Goal: Task Accomplishment & Management: Use online tool/utility

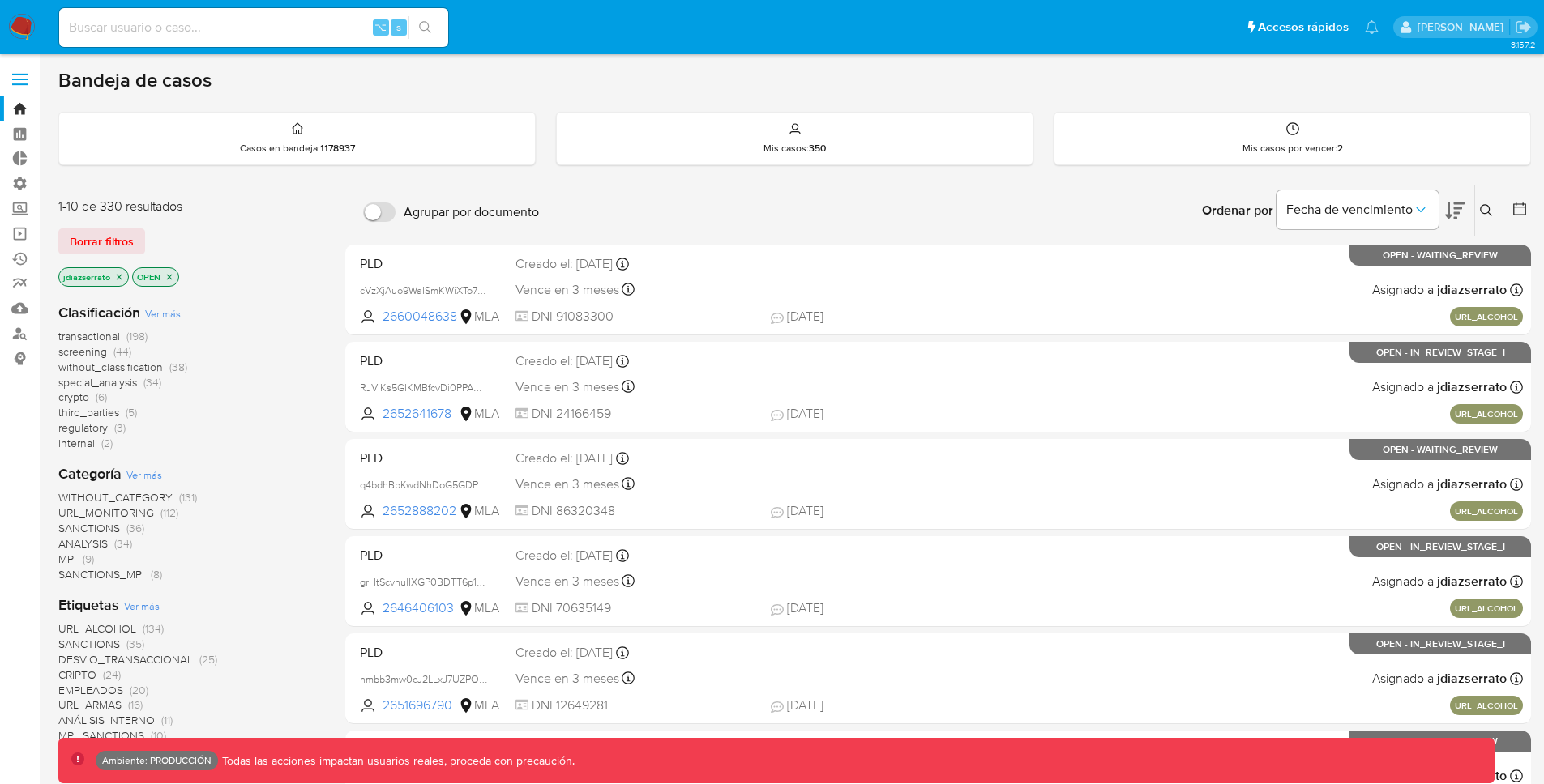
click at [27, 82] on label at bounding box center [20, 79] width 40 height 34
click at [0, 0] on input "checkbox" at bounding box center [0, 0] width 0 height 0
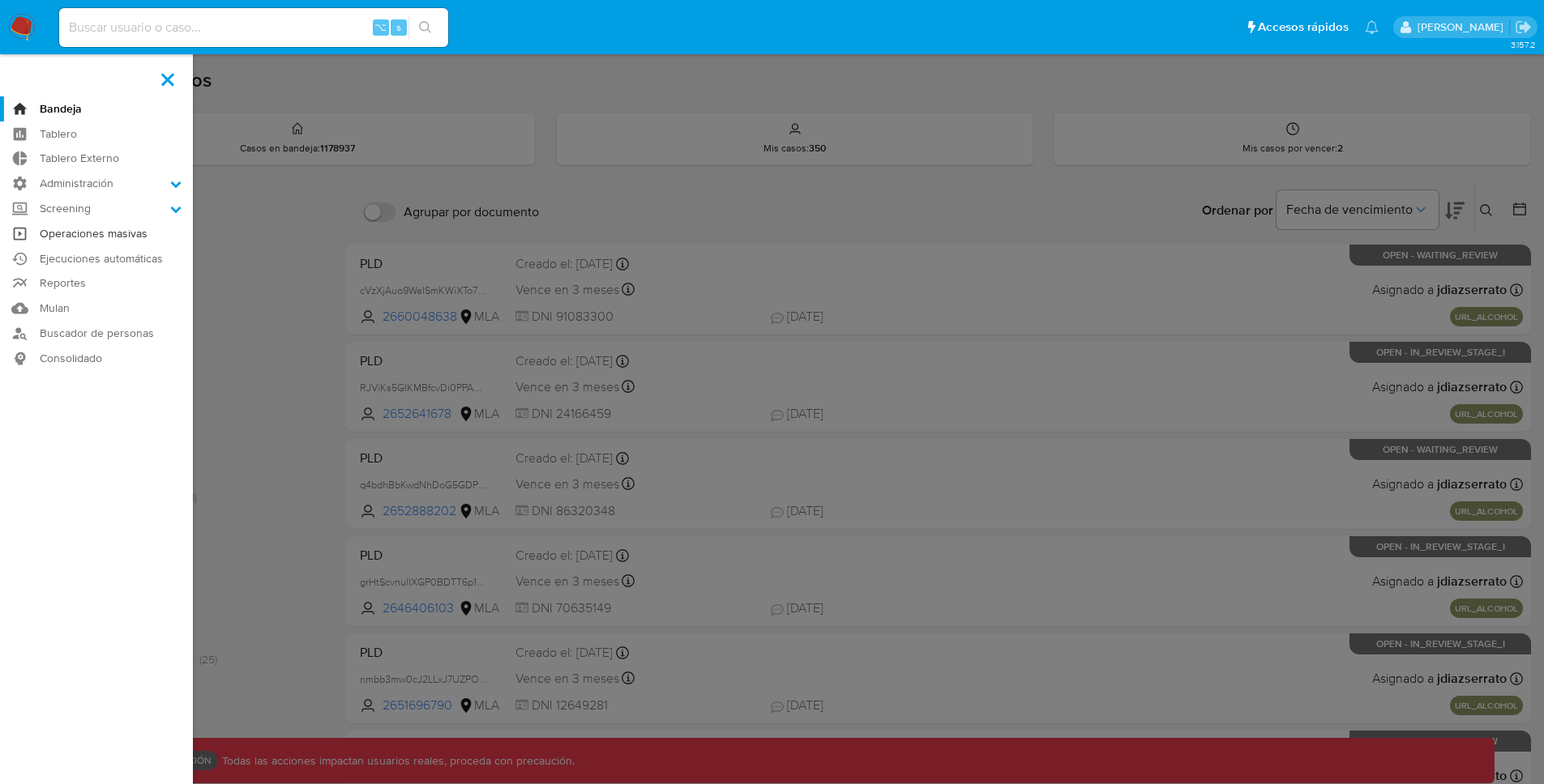
click at [134, 229] on link "Operaciones masivas" at bounding box center [96, 233] width 193 height 25
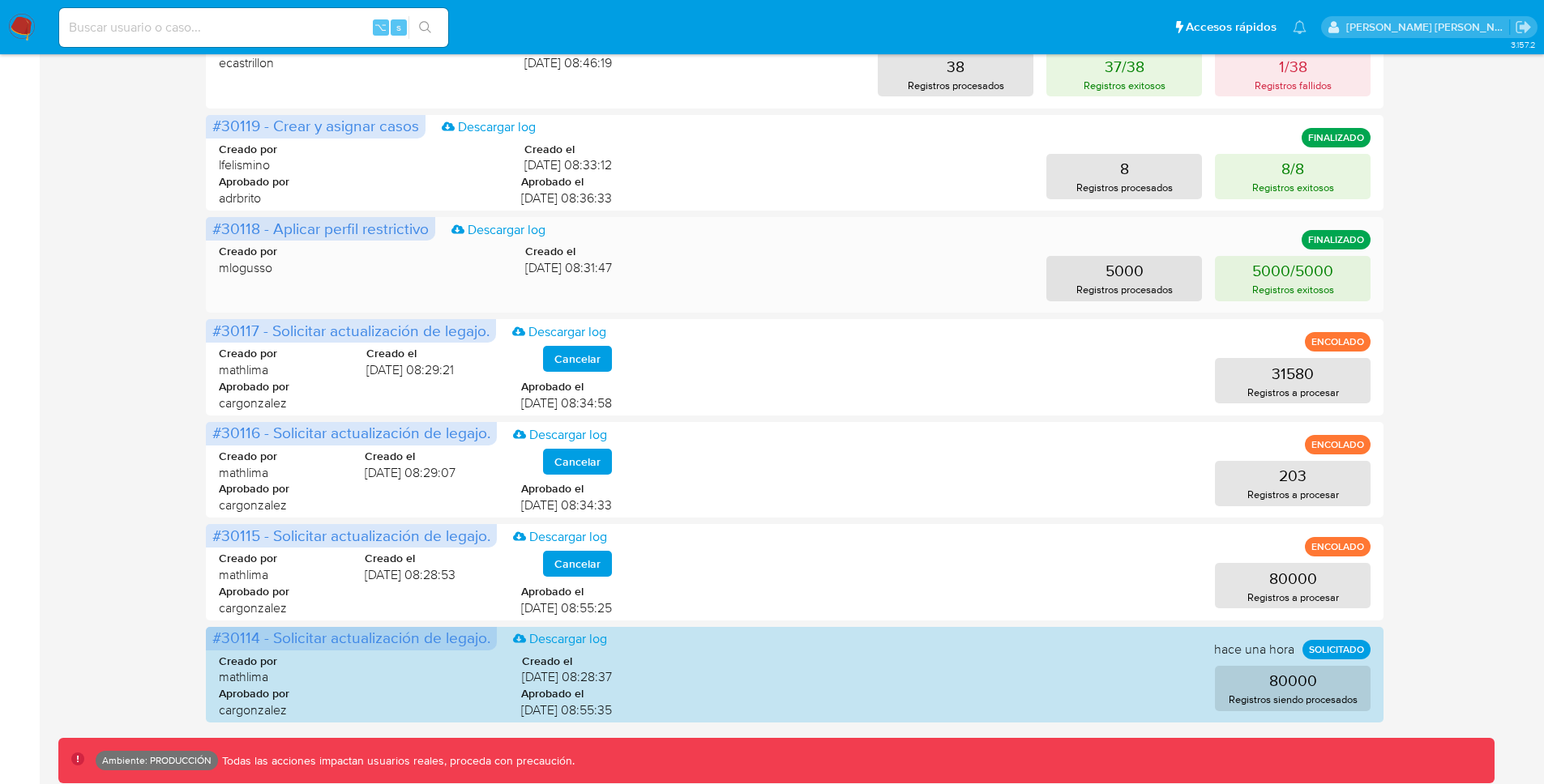
scroll to position [599, 0]
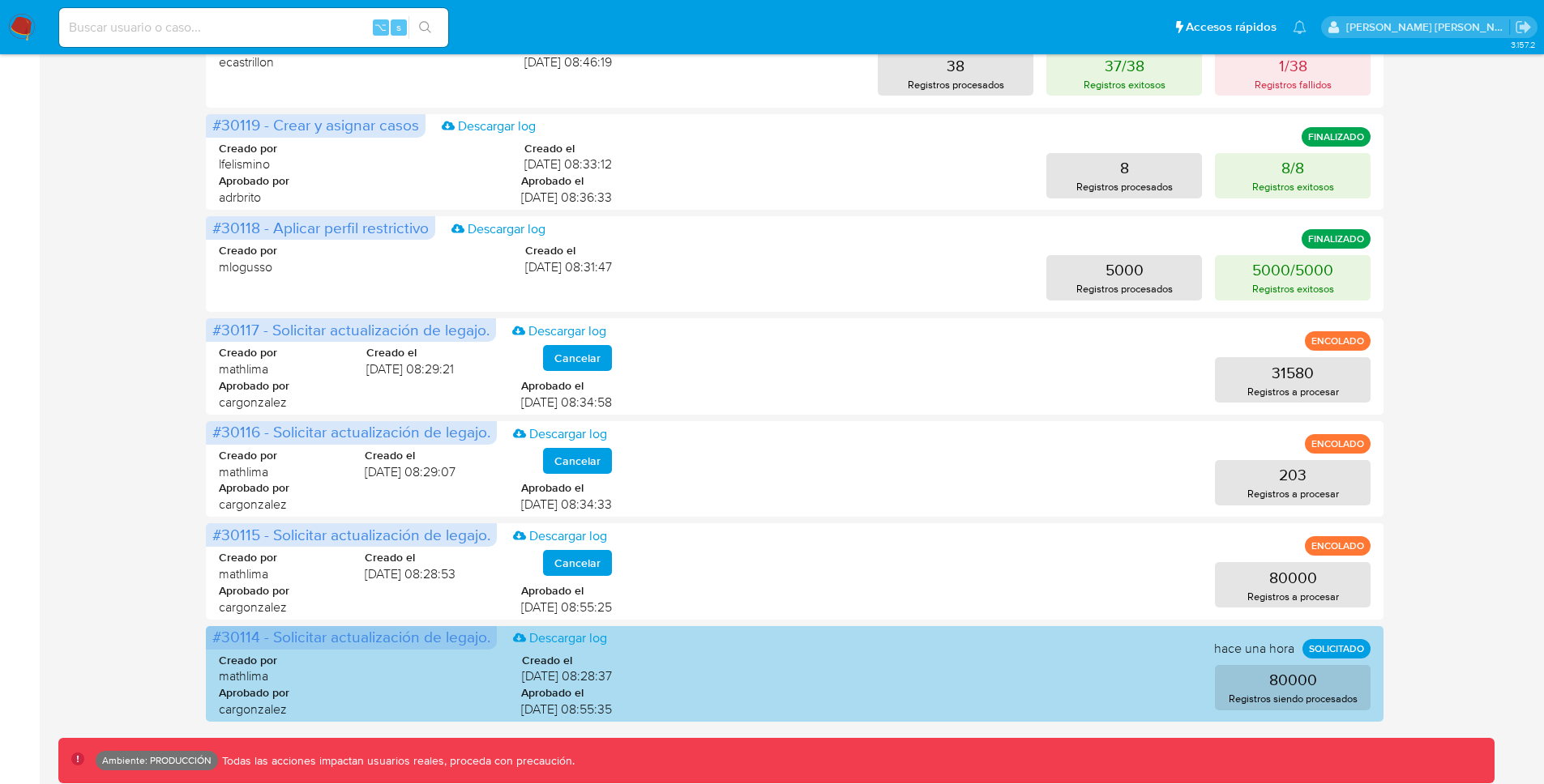
drag, startPoint x: 267, startPoint y: 638, endPoint x: 655, endPoint y: 659, distance: 388.6
click at [493, 644] on span "#30114 - Solicitar actualización de legajo. Descargar log" at bounding box center [351, 637] width 291 height 24
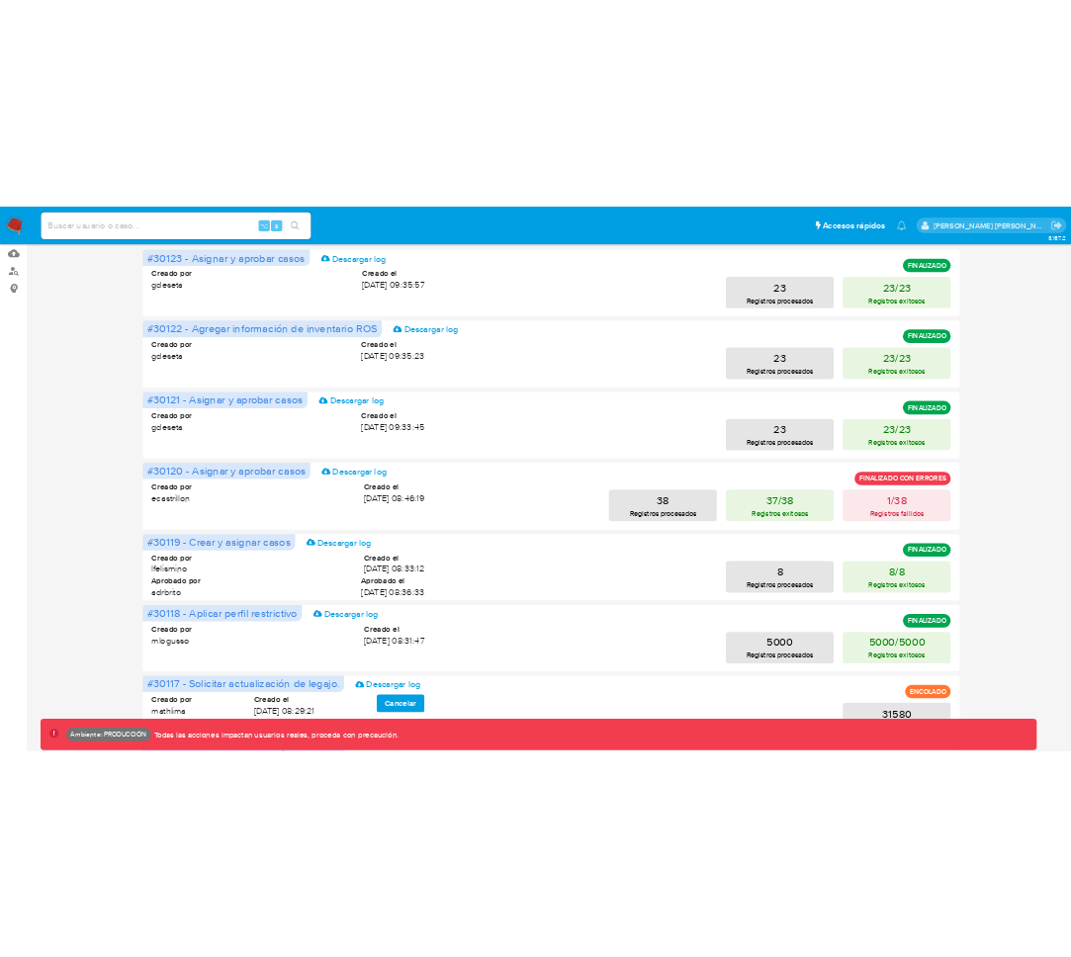
scroll to position [731, 0]
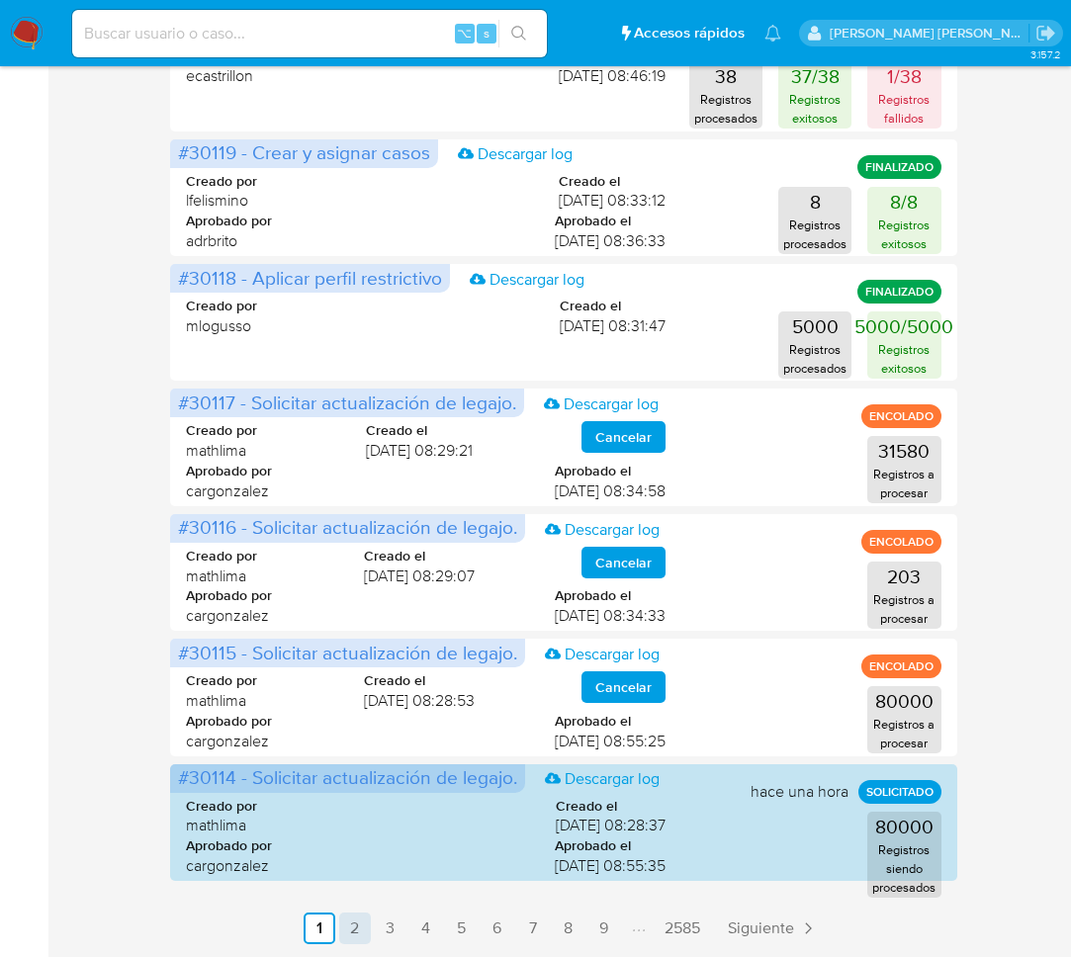
click at [366, 923] on link "2" at bounding box center [355, 929] width 32 height 32
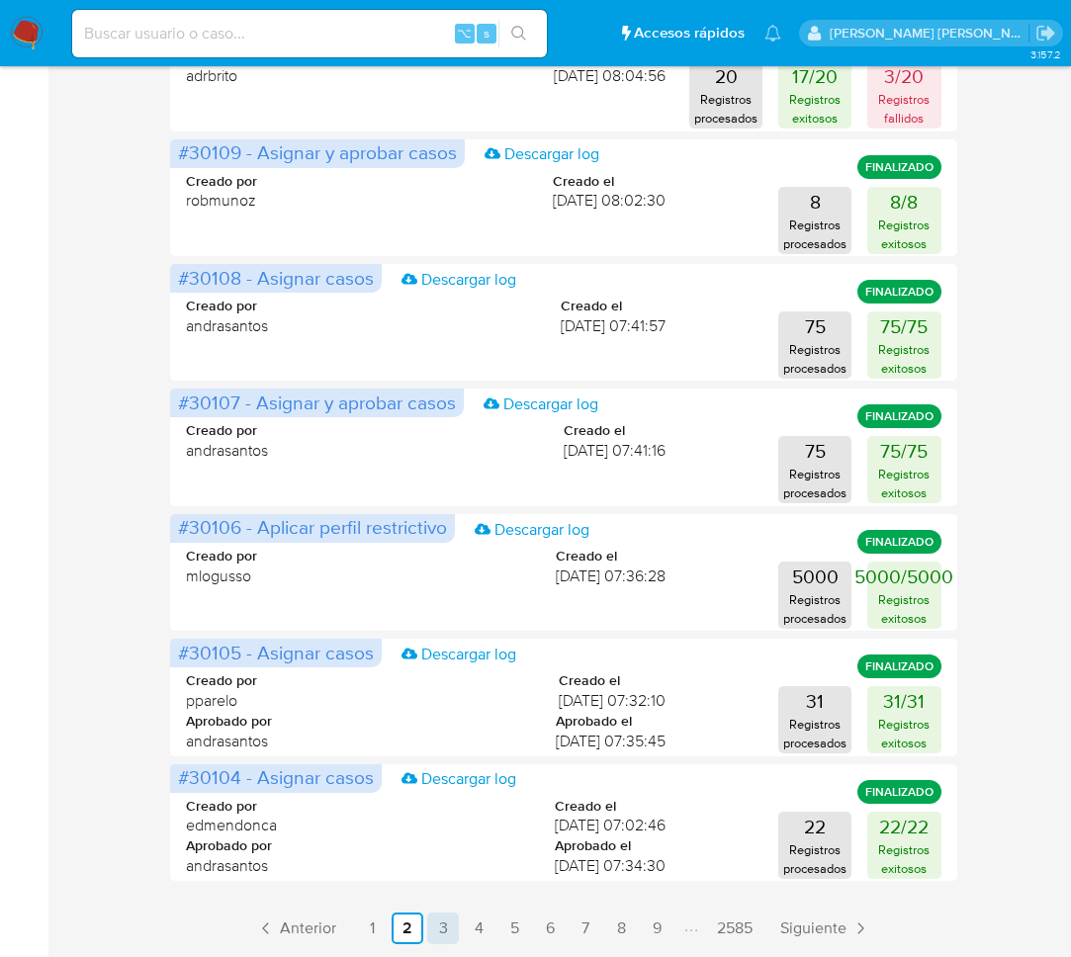
click at [445, 929] on link "3" at bounding box center [443, 929] width 32 height 32
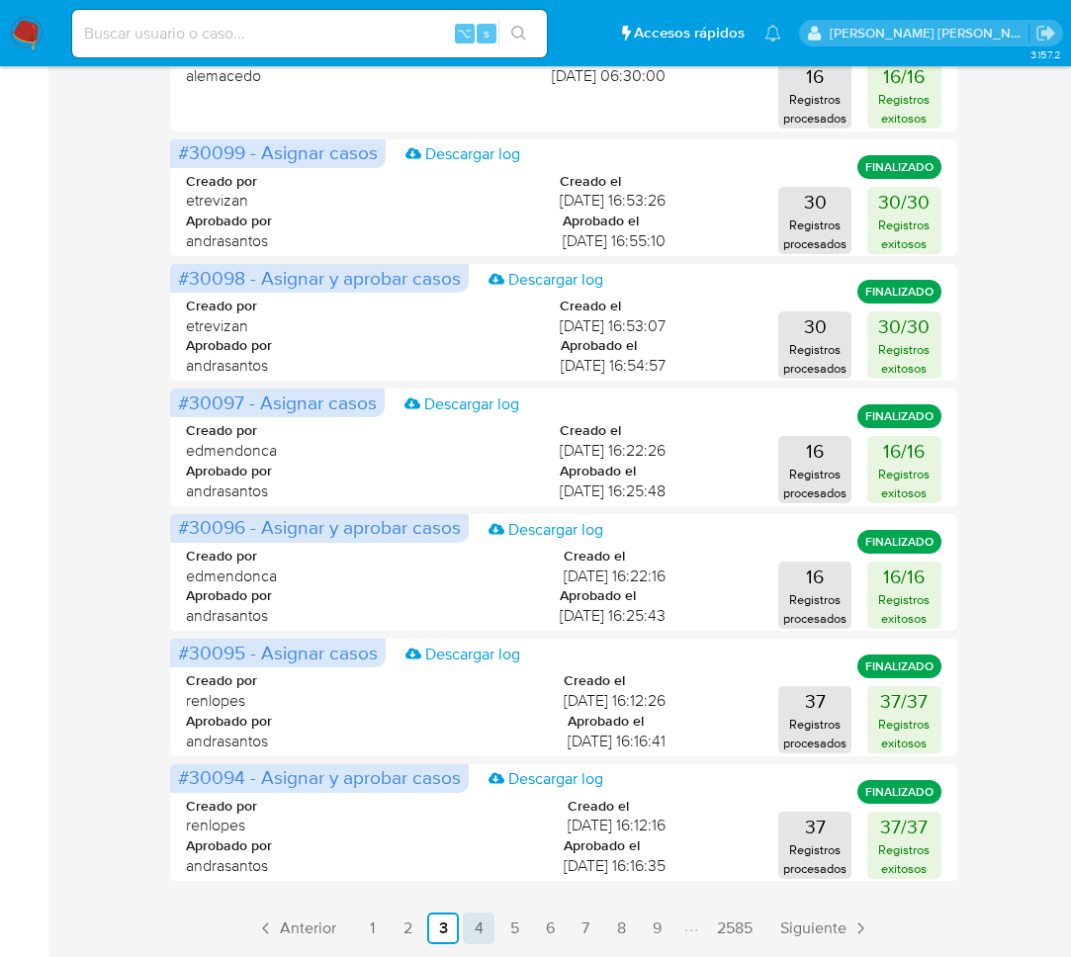
click at [478, 934] on link "4" at bounding box center [479, 929] width 32 height 32
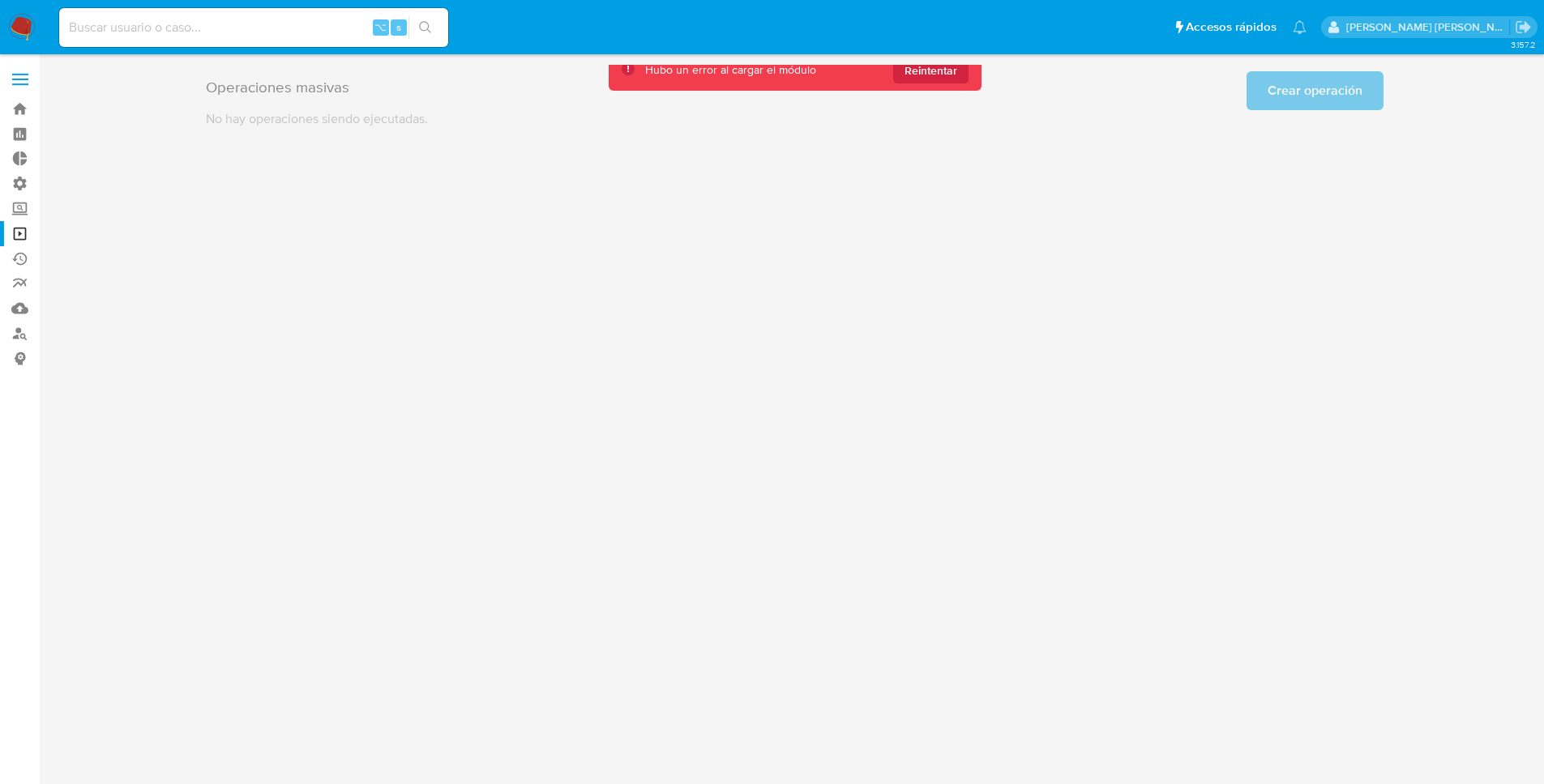
scroll to position [0, 0]
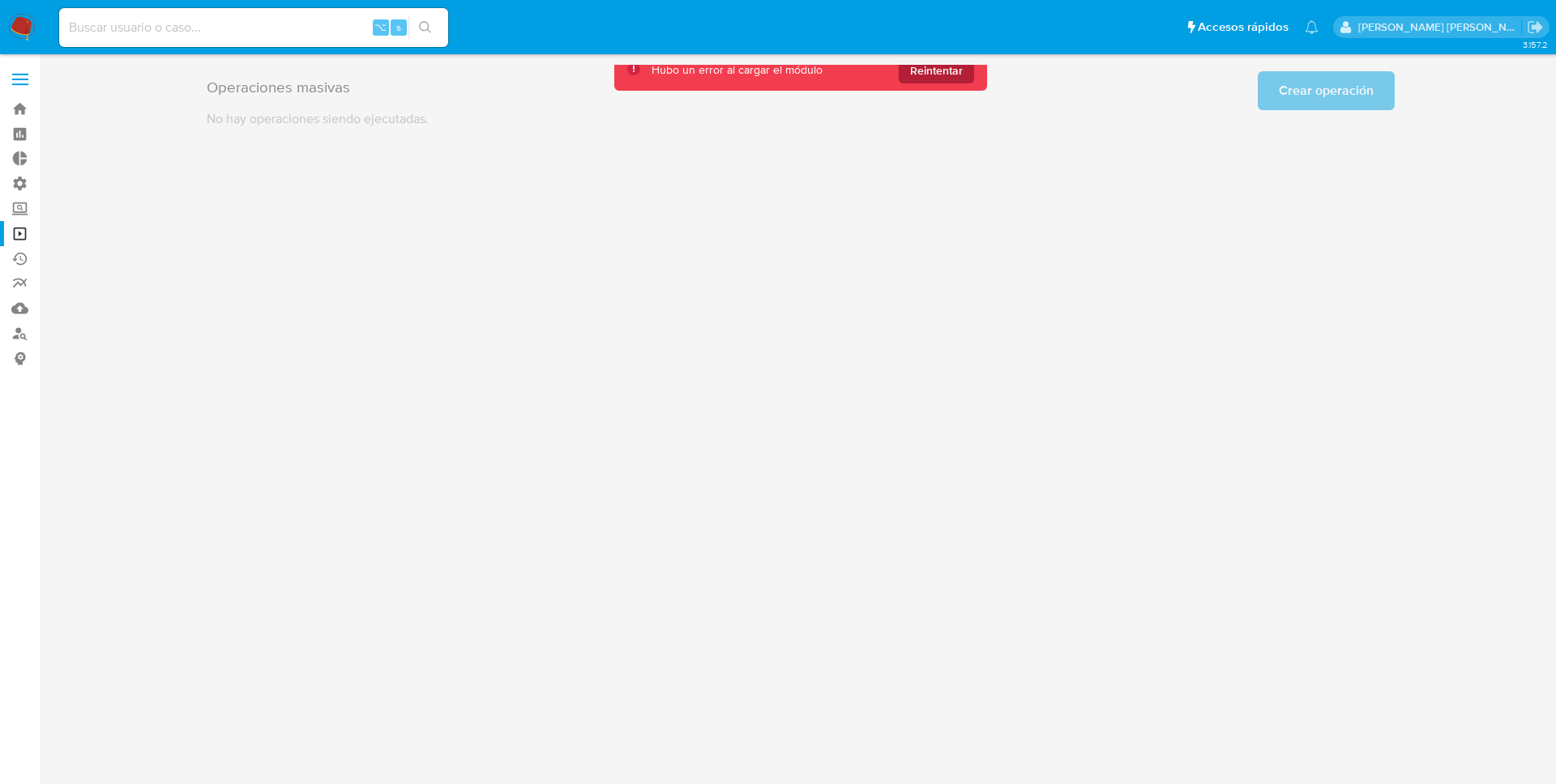
click at [920, 75] on span "Reintentar" at bounding box center [937, 70] width 52 height 26
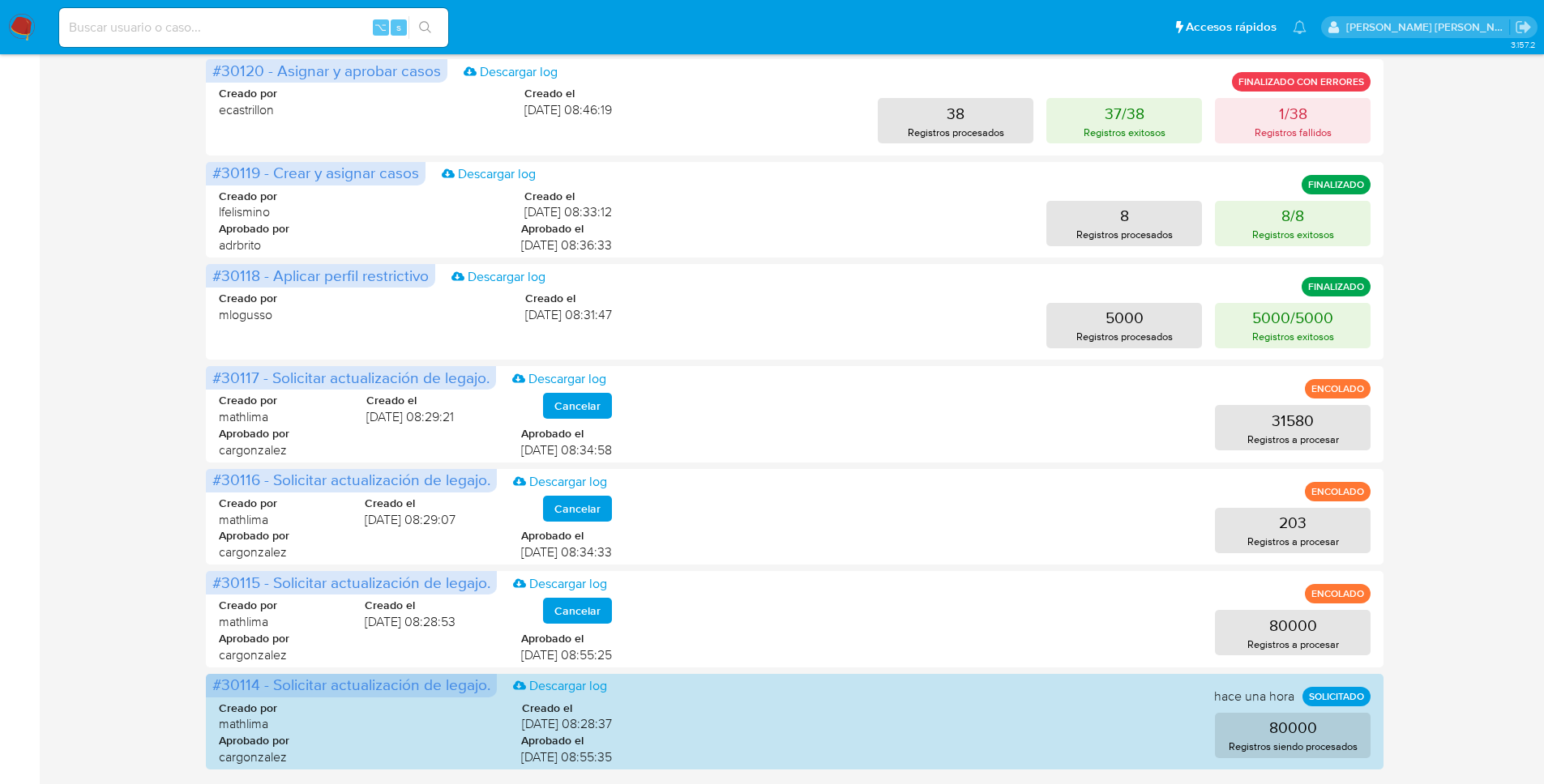
scroll to position [599, 0]
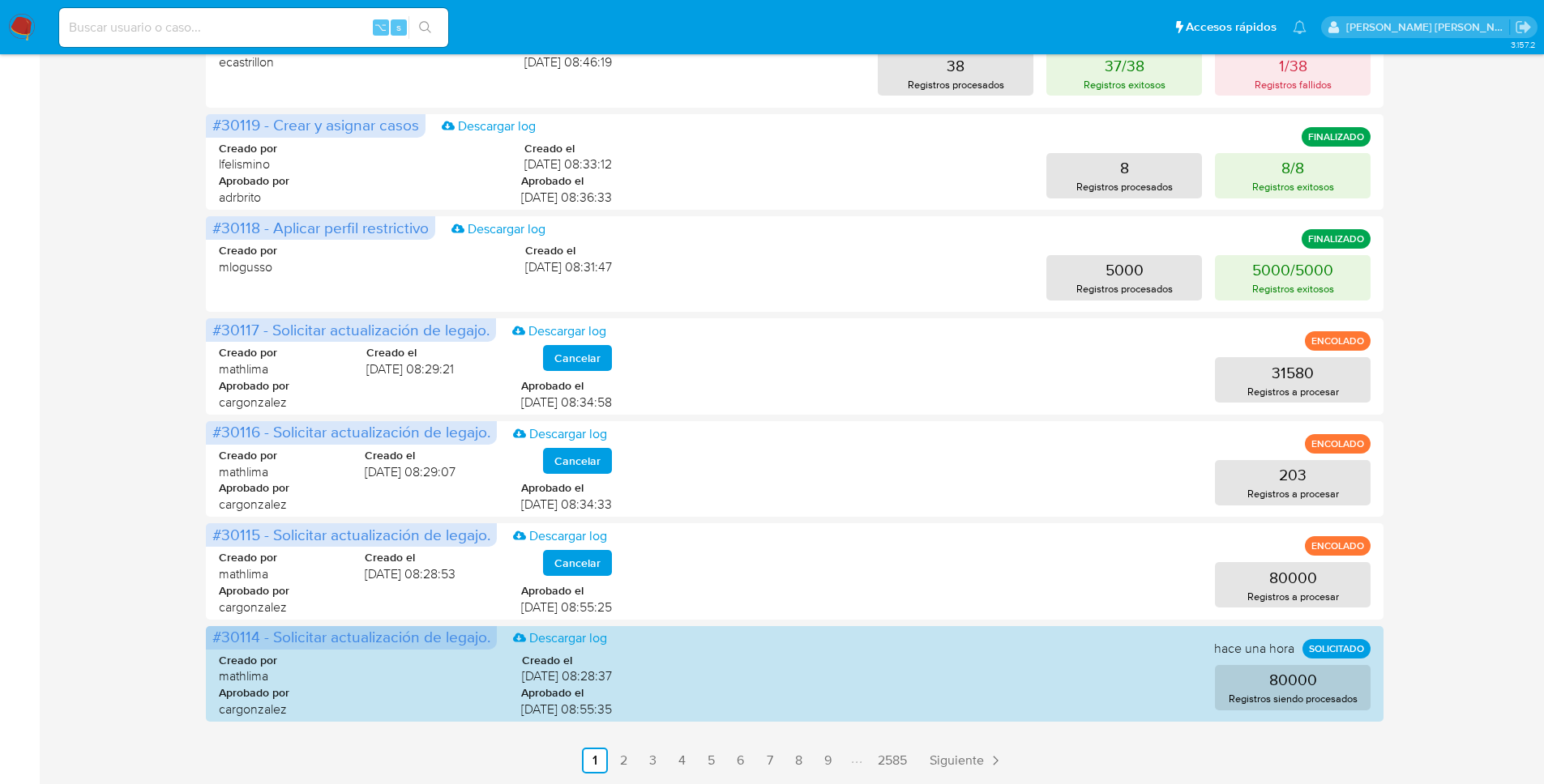
click at [89, 551] on div "Operaciones masivas Crear operación Sólo puede haber hasta un máximo de 5 opera…" at bounding box center [794, 120] width 1473 height 1307
drag, startPoint x: 271, startPoint y: 533, endPoint x: 475, endPoint y: 534, distance: 204.0
click at [468, 534] on span "#30115 - Solicitar actualización de legajo." at bounding box center [351, 535] width 278 height 23
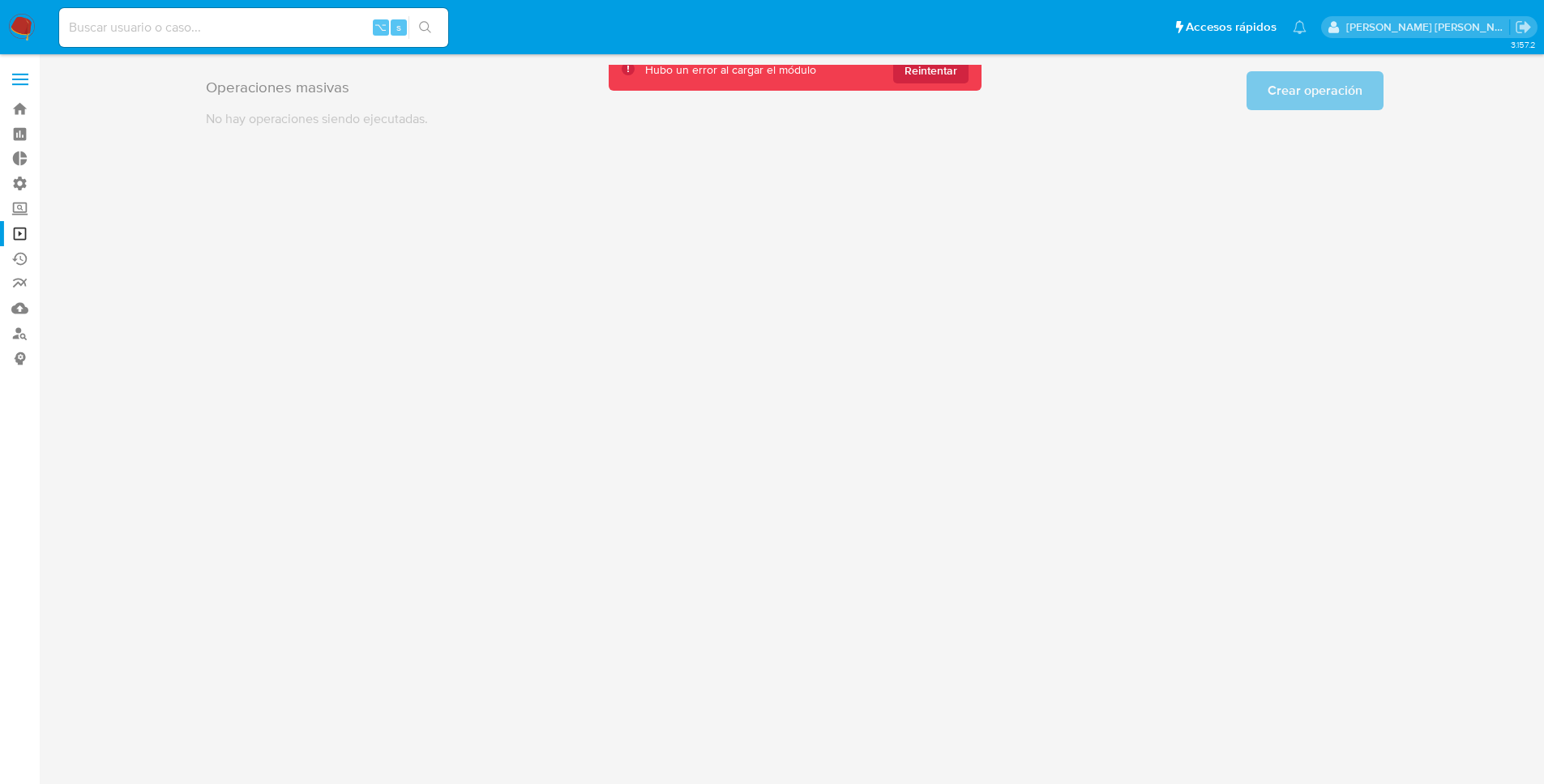
scroll to position [0, 0]
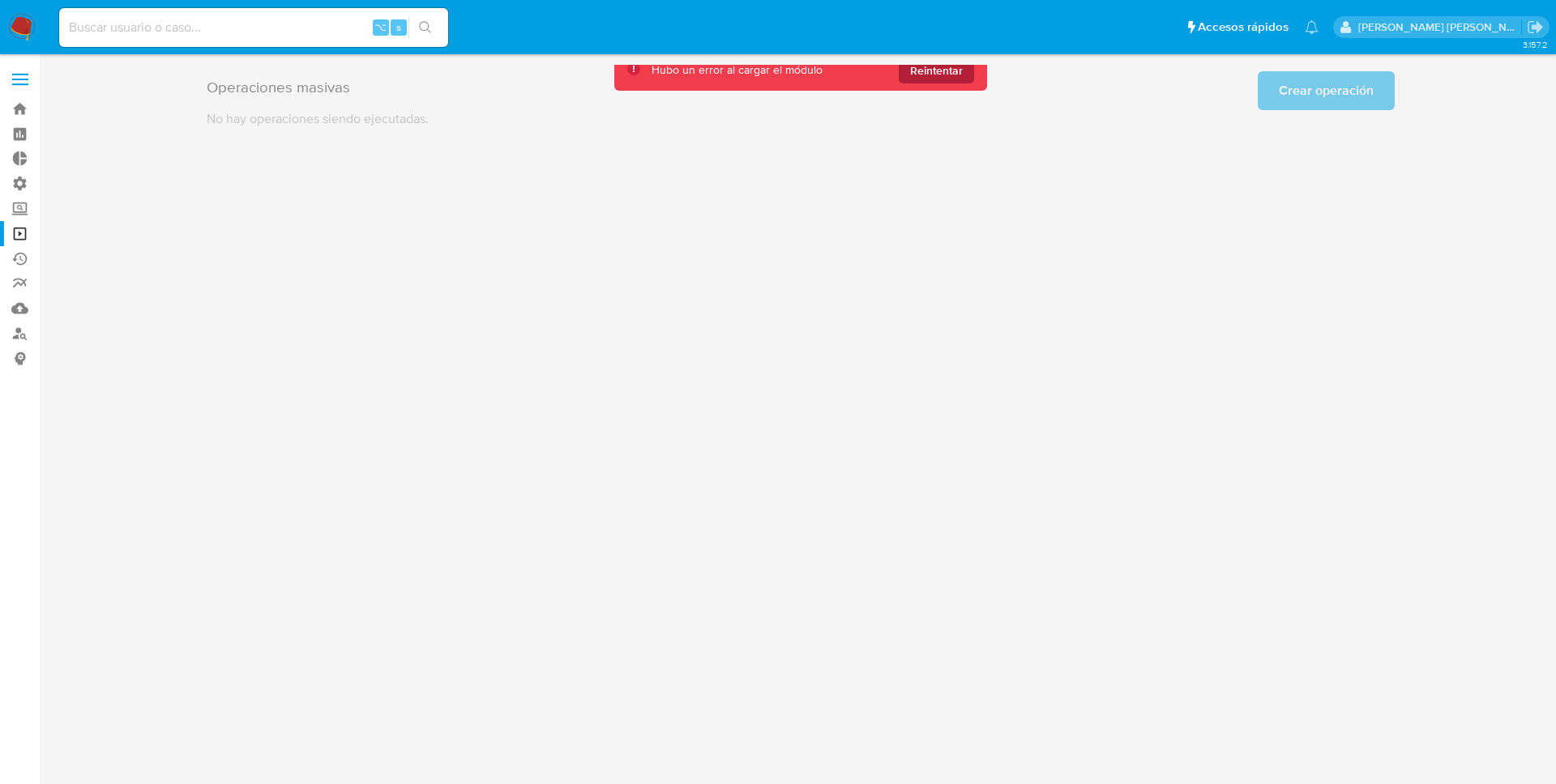
click at [957, 73] on span "Reintentar" at bounding box center [937, 70] width 52 height 26
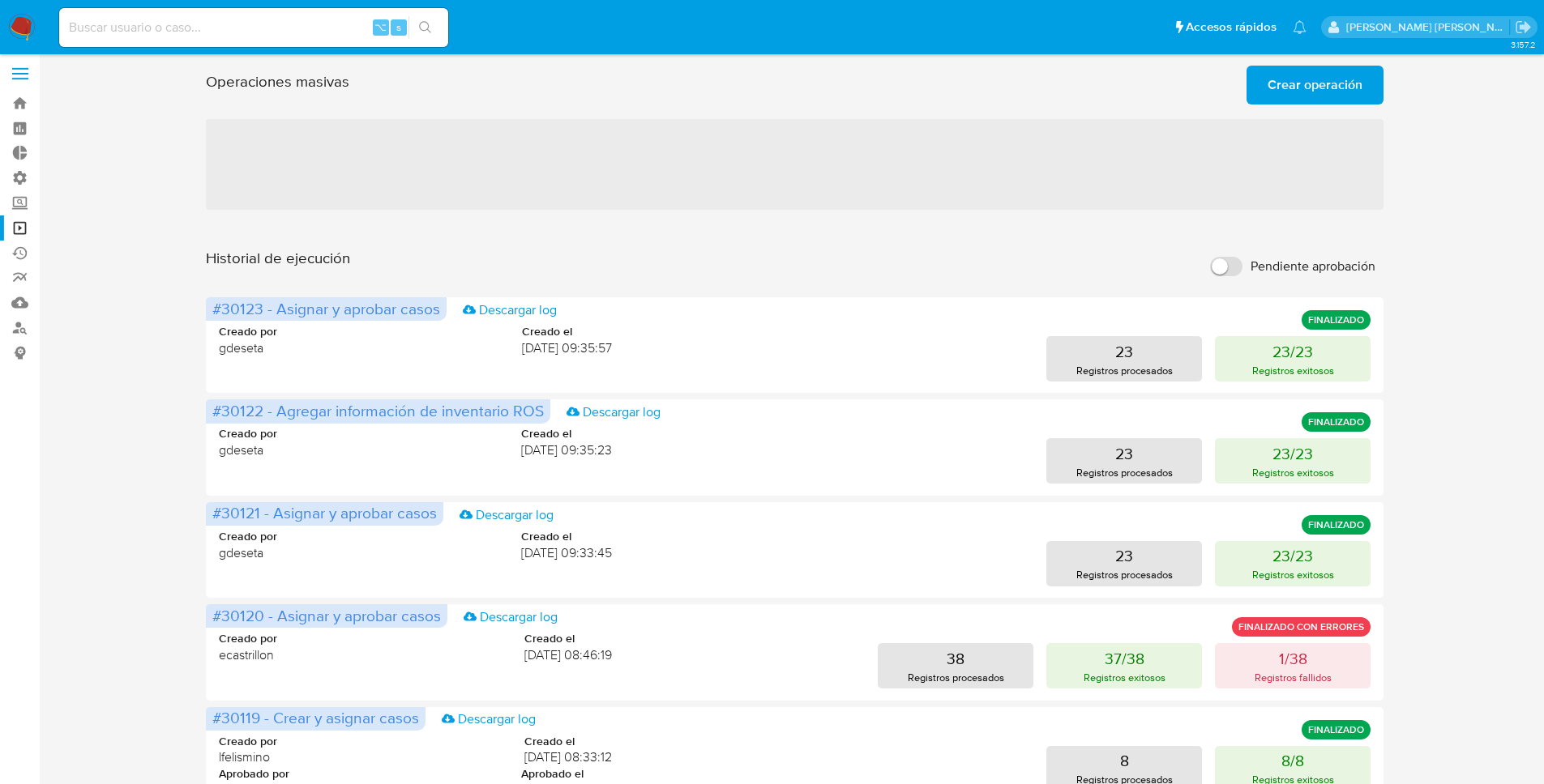
scroll to position [599, 0]
